Goal: Find specific page/section: Find specific page/section

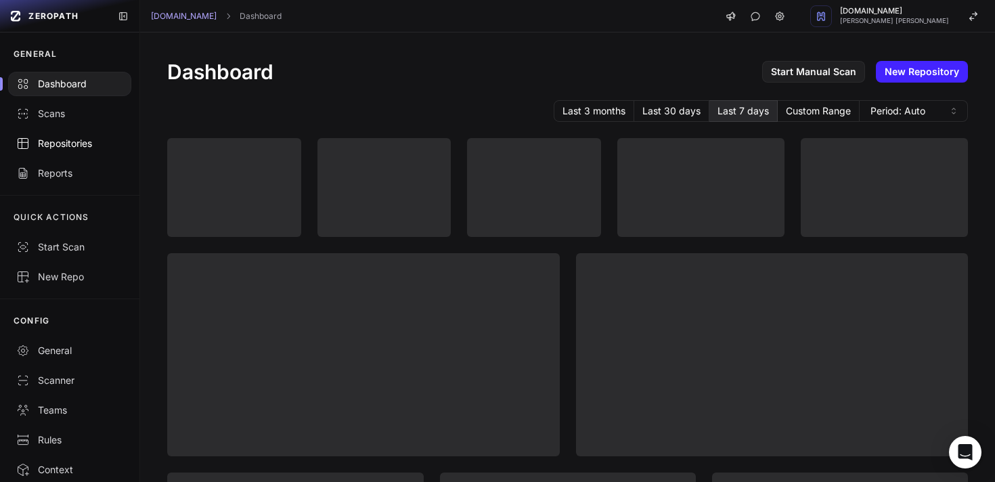
click at [57, 150] on div "Repositories" at bounding box center [69, 144] width 107 height 14
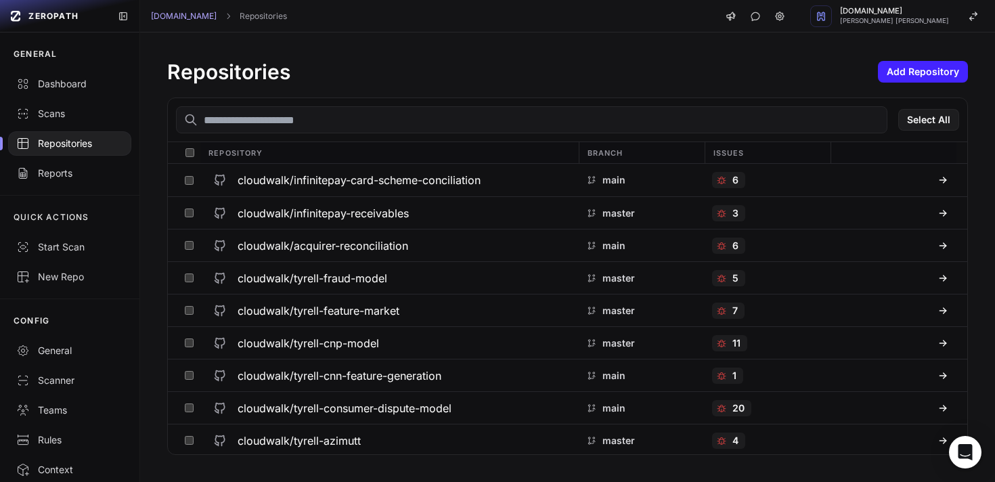
click at [315, 121] on input "text" at bounding box center [531, 119] width 711 height 27
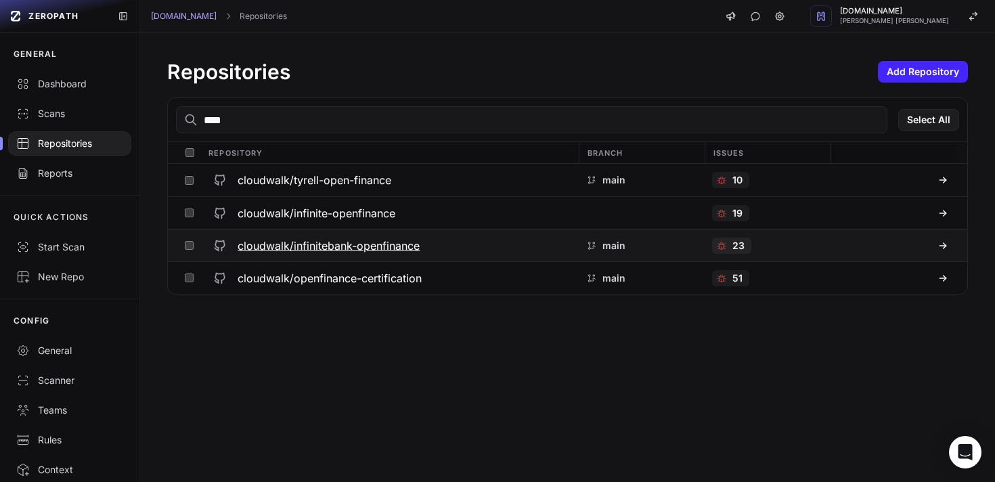
type input "****"
click at [319, 246] on h3 "cloudwalk/infinitebank-openfinance" at bounding box center [329, 246] width 182 height 16
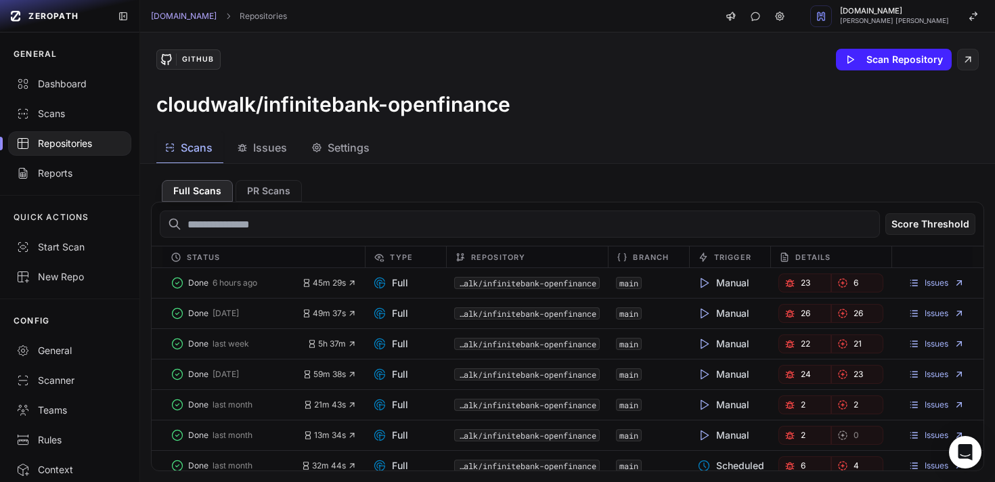
click at [260, 148] on span "Issues" at bounding box center [270, 147] width 34 height 16
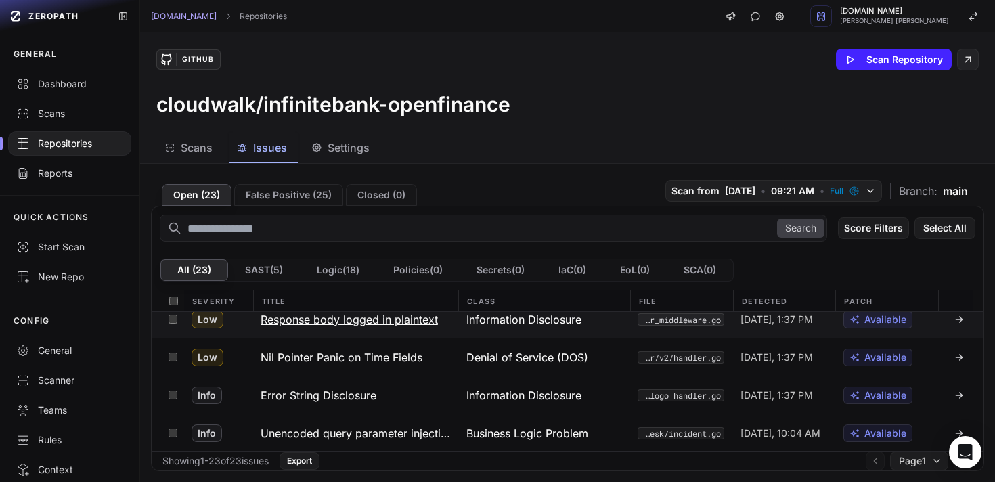
scroll to position [733, 0]
